Goal: Transaction & Acquisition: Purchase product/service

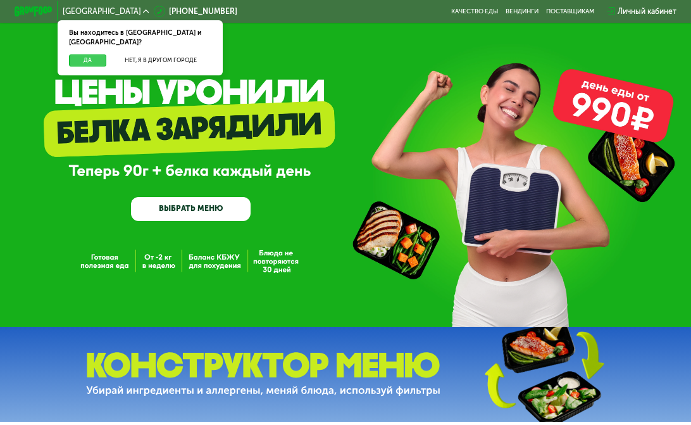
click at [95, 54] on button "Да" at bounding box center [87, 60] width 37 height 12
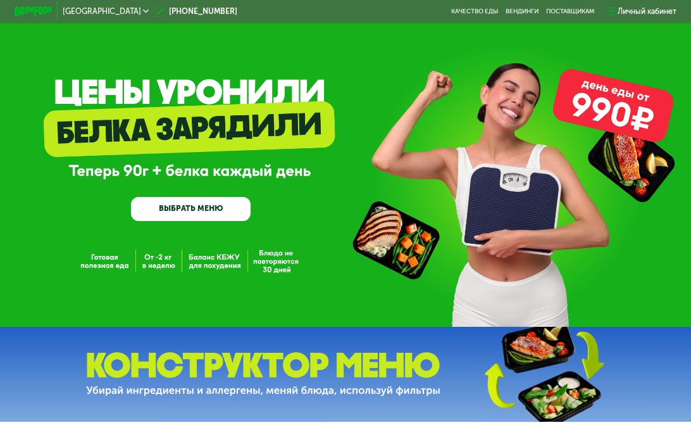
click at [224, 215] on link "ВЫБРАТЬ МЕНЮ" at bounding box center [191, 209] width 120 height 24
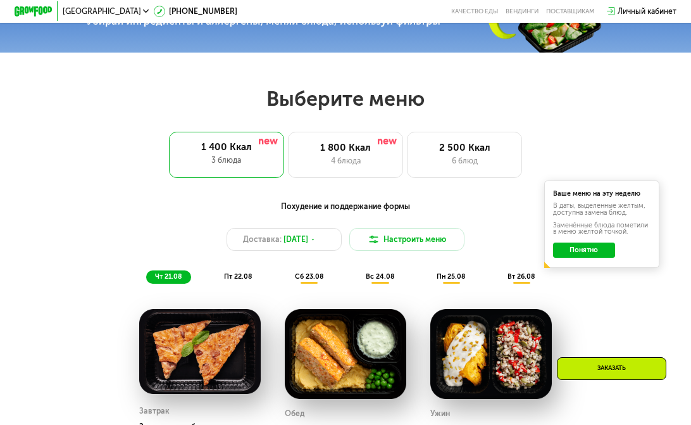
scroll to position [437, 0]
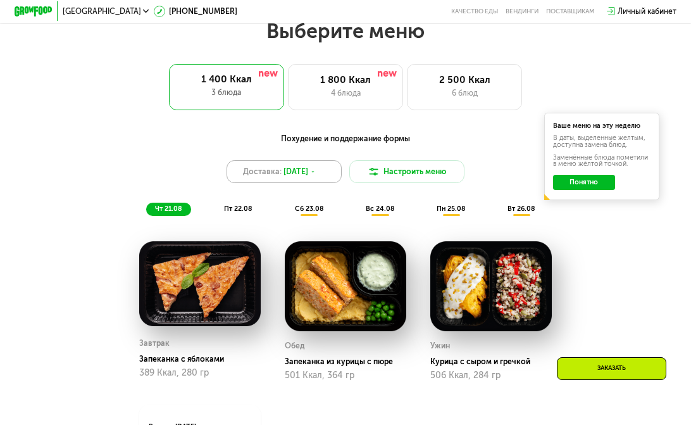
click at [316, 175] on icon at bounding box center [313, 172] width 6 height 6
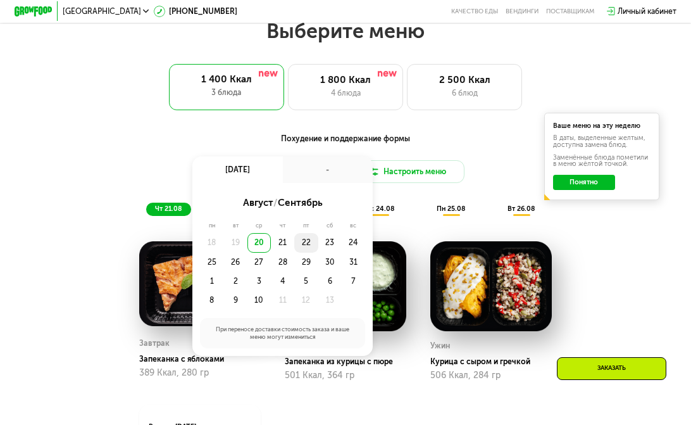
click at [318, 247] on div "22" at bounding box center [329, 242] width 23 height 19
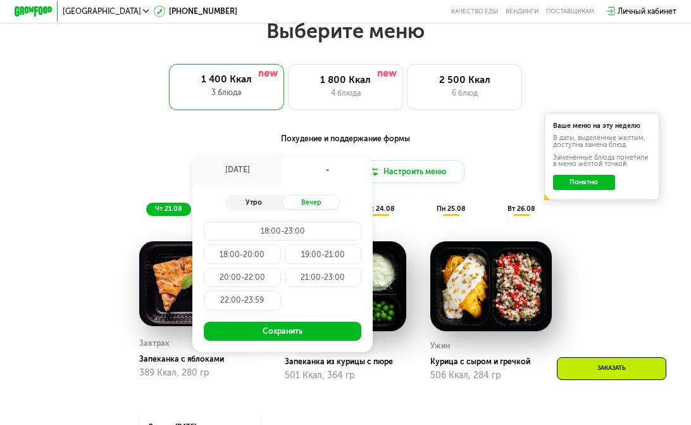
click at [264, 208] on div "Утро" at bounding box center [254, 202] width 58 height 13
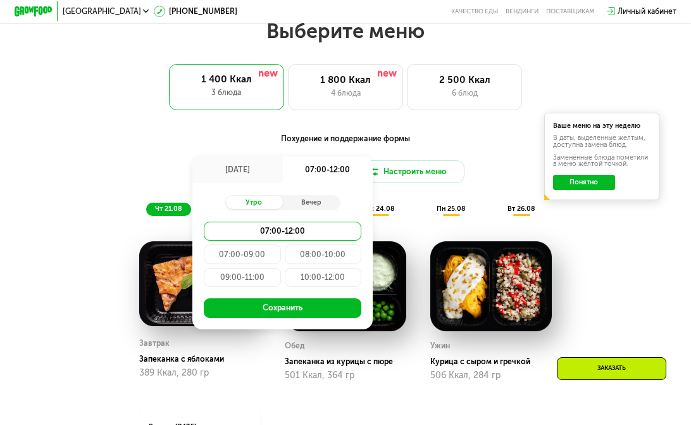
click at [280, 268] on div "08:00-10:00" at bounding box center [242, 277] width 77 height 19
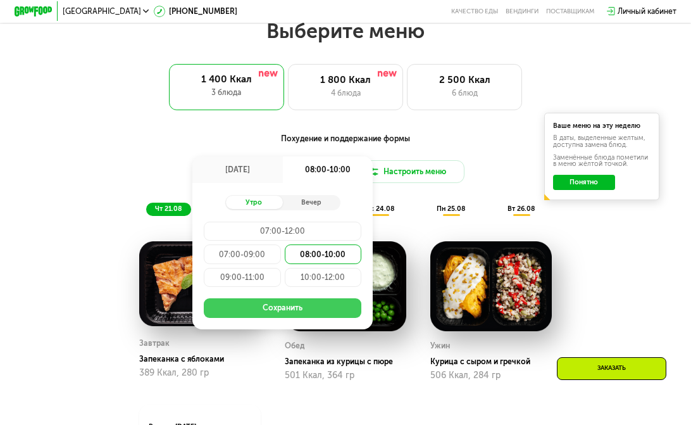
click at [323, 315] on button "Сохранить" at bounding box center [283, 307] width 158 height 19
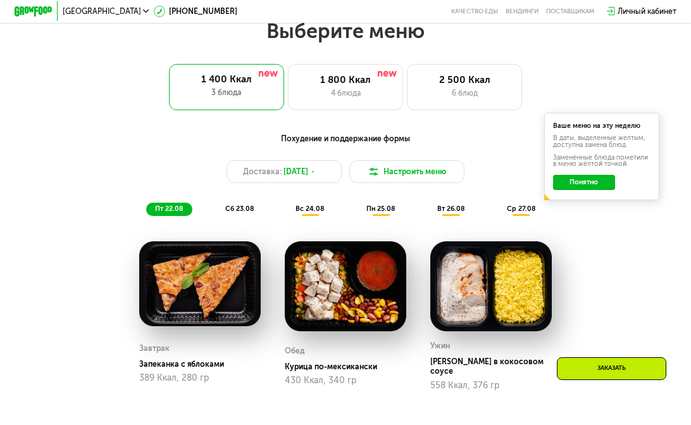
click at [600, 188] on button "Понятно" at bounding box center [584, 182] width 62 height 15
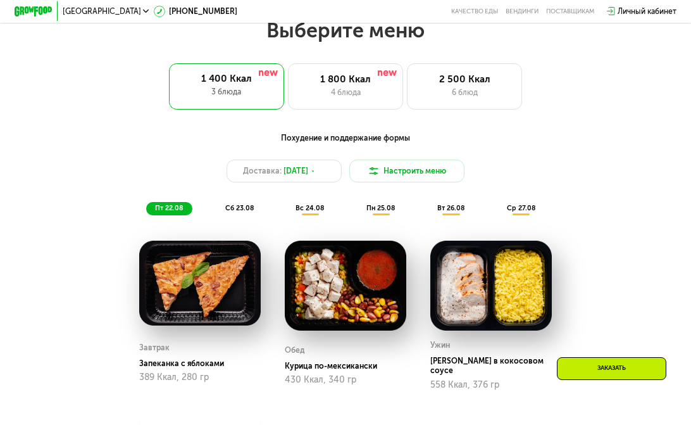
scroll to position [373, 0]
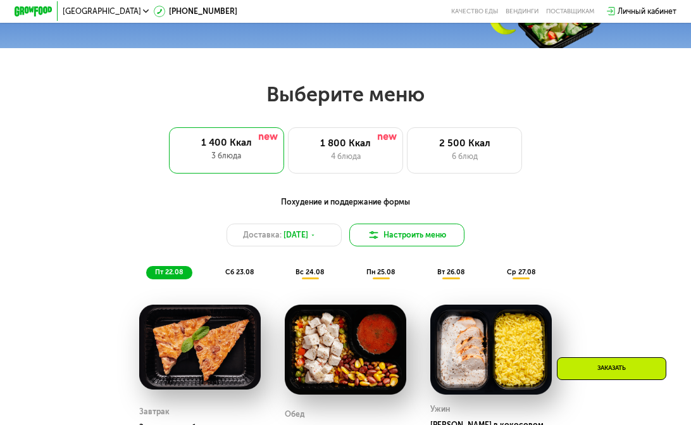
click at [407, 241] on button "Настроить меню" at bounding box center [406, 234] width 115 height 23
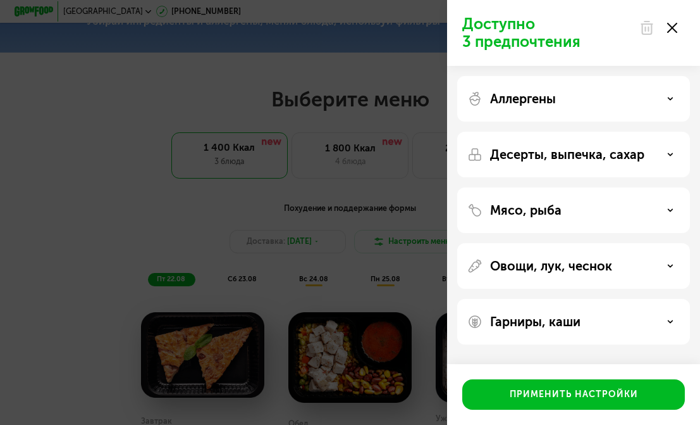
click at [533, 209] on p "Мясо, рыба" at bounding box center [525, 209] width 71 height 15
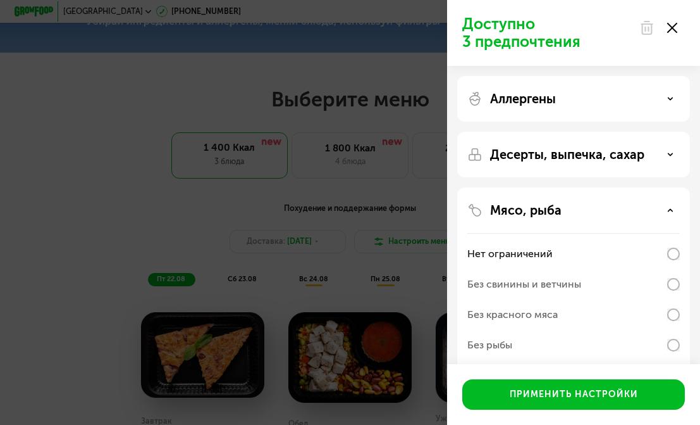
click at [533, 209] on p "Мясо, рыба" at bounding box center [525, 209] width 71 height 15
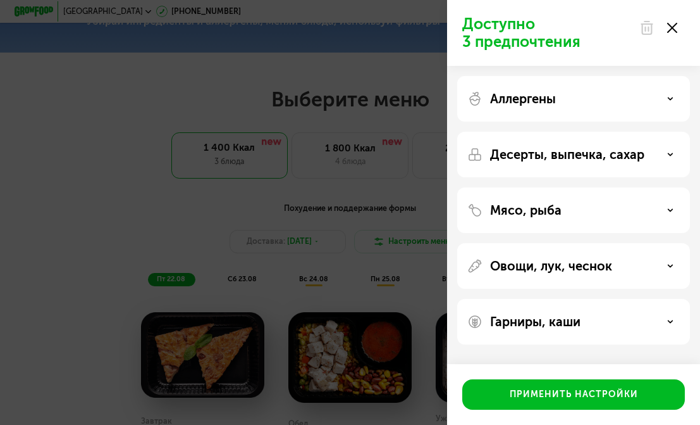
click at [547, 158] on p "Десерты, выпечка, сахар" at bounding box center [567, 154] width 154 height 15
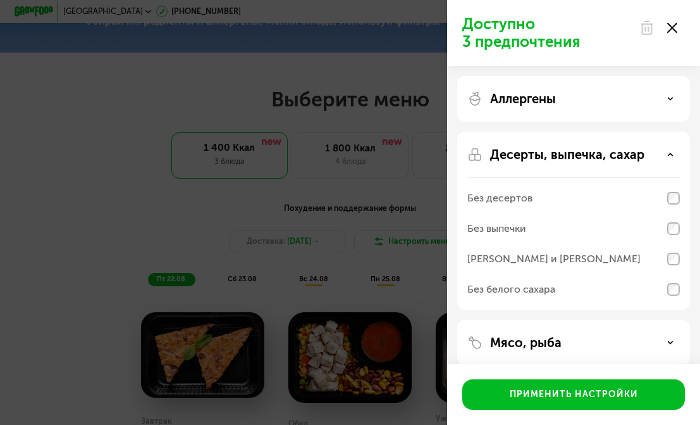
click at [413, 113] on div "Доступно 3 предпочтения Аллергены Десерты, выпечка, сахар Без десертов Без выпе…" at bounding box center [350, 212] width 700 height 425
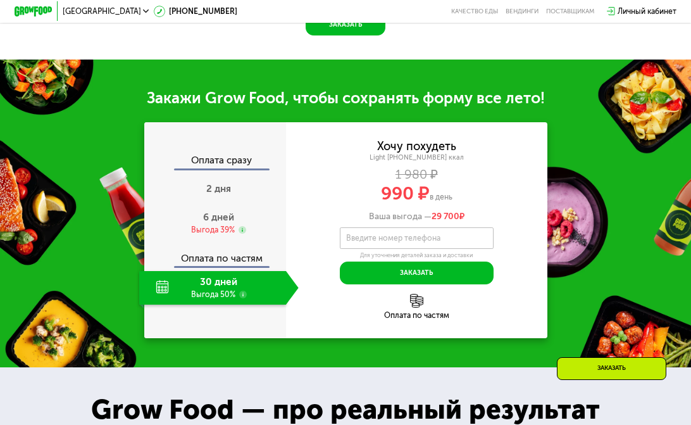
scroll to position [943, 0]
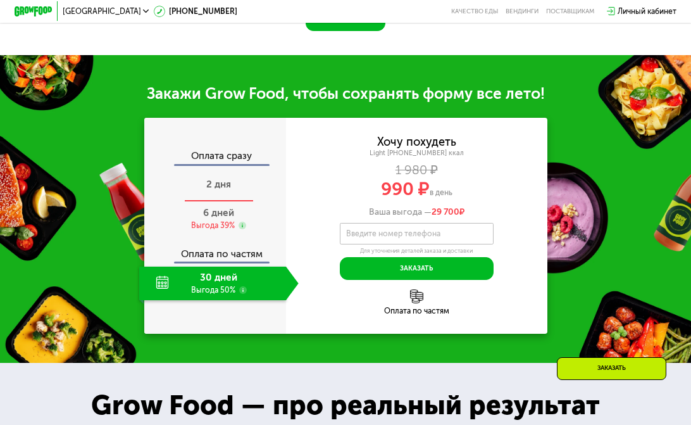
click at [227, 187] on span "2 дня" at bounding box center [218, 183] width 25 height 11
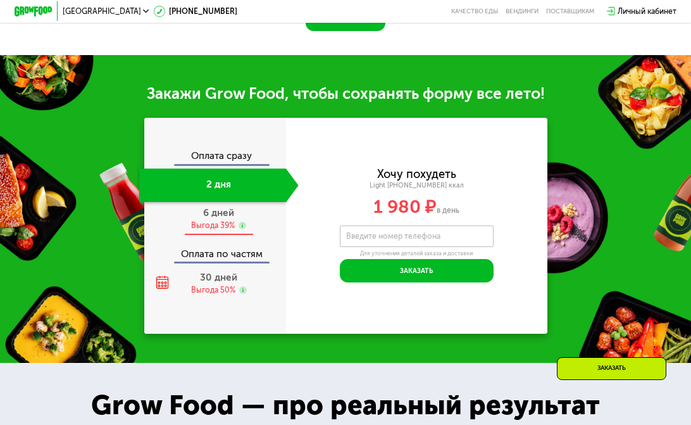
click at [223, 214] on span "6 дней" at bounding box center [218, 212] width 31 height 11
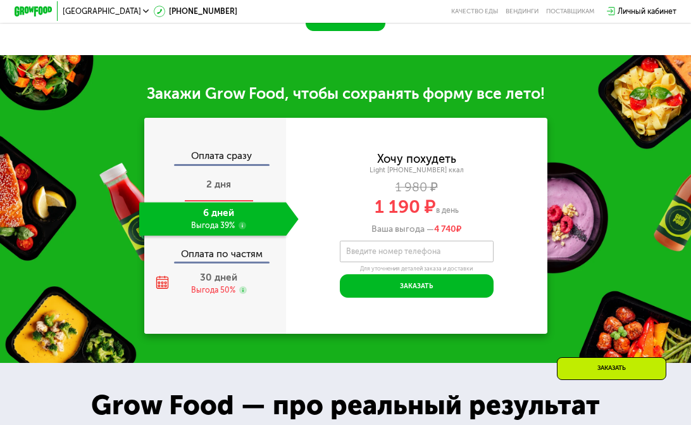
click at [223, 183] on span "2 дня" at bounding box center [218, 183] width 25 height 11
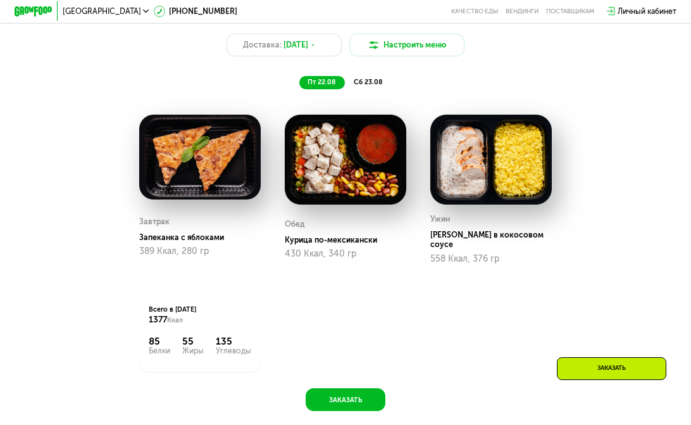
scroll to position [437, 0]
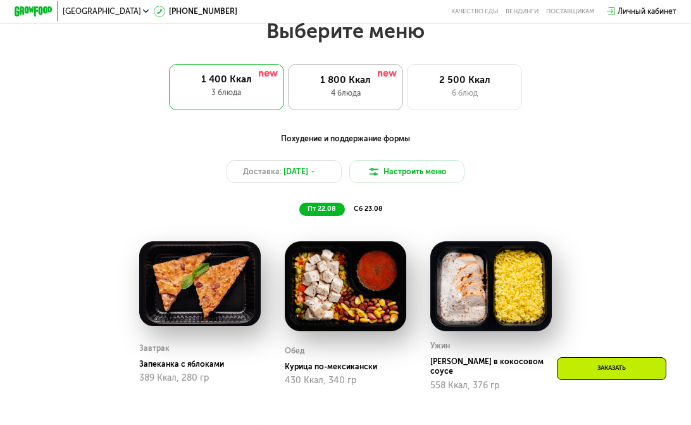
click at [359, 93] on div "4 блюда" at bounding box center [345, 92] width 95 height 11
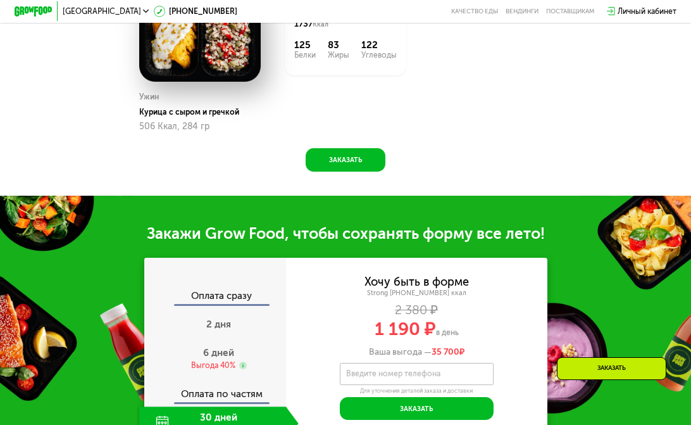
scroll to position [943, 0]
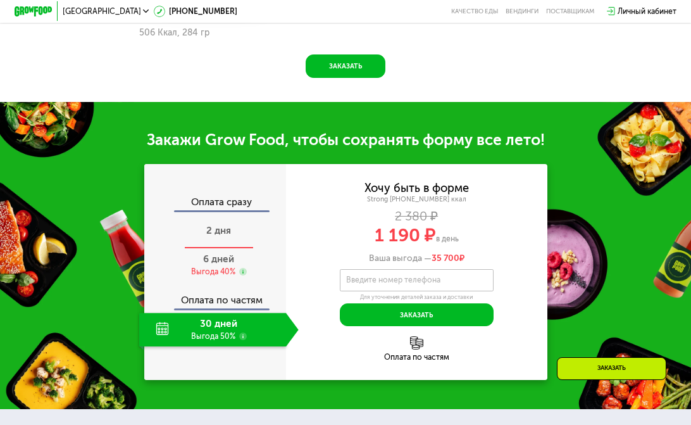
click at [214, 236] on span "2 дня" at bounding box center [218, 230] width 25 height 11
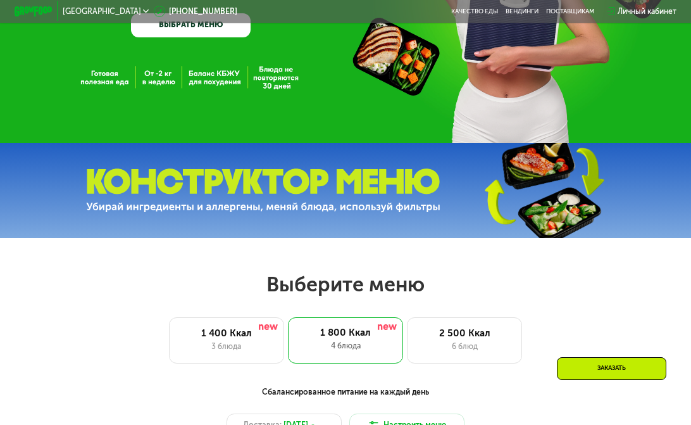
scroll to position [0, 0]
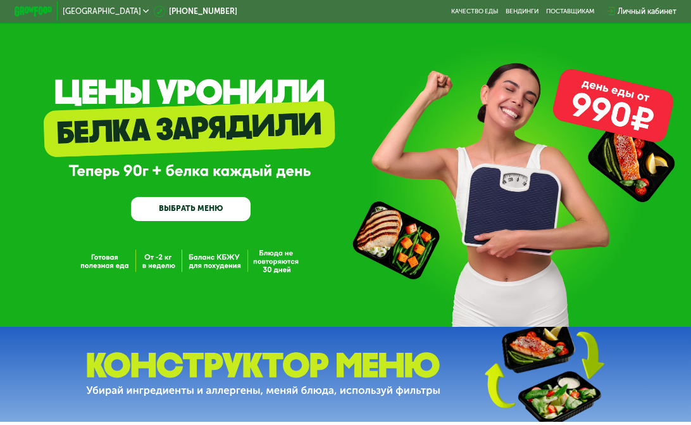
click at [213, 200] on link "ВЫБРАТЬ МЕНЮ" at bounding box center [191, 209] width 120 height 24
